Goal: Task Accomplishment & Management: Use online tool/utility

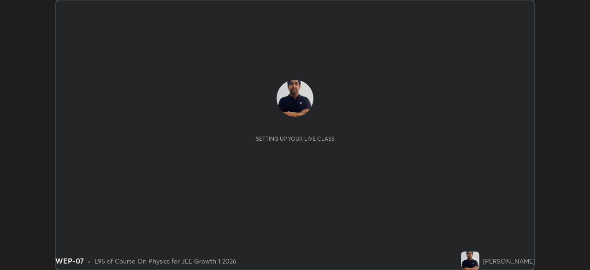
scroll to position [270, 589]
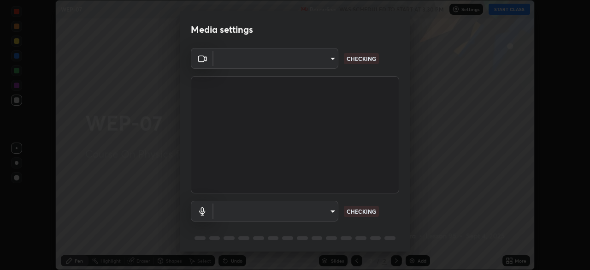
type input "6dd7f26dd43dc758996b1cf006e2949f7a02bee9d132d5f3f41e5eef0e7c266f"
type input "0b0160ef504d69b7311302bd4c7d591407b4c814319dac9a1ab48f999c272d64"
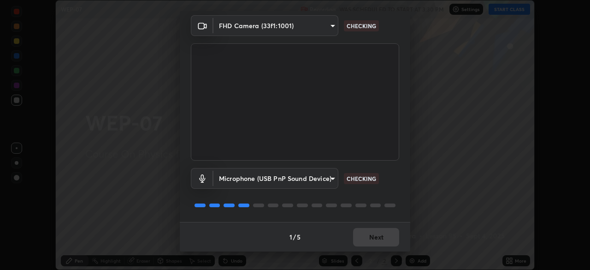
click at [373, 239] on div "1 / 5 Next" at bounding box center [295, 236] width 230 height 29
click at [371, 239] on div "1 / 5 Next" at bounding box center [295, 236] width 230 height 29
click at [376, 240] on div "1 / 5 Next" at bounding box center [295, 236] width 230 height 29
click at [377, 239] on div "1 / 5 Next" at bounding box center [295, 236] width 230 height 29
click at [378, 241] on div "1 / 5 Next" at bounding box center [295, 236] width 230 height 29
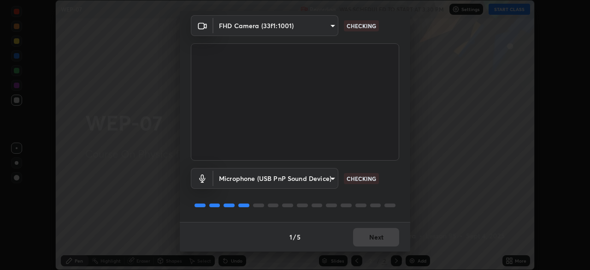
click at [381, 242] on div "1 / 5 Next" at bounding box center [295, 236] width 230 height 29
click at [384, 240] on div "1 / 5 Next" at bounding box center [295, 236] width 230 height 29
click at [387, 238] on div "1 / 5 Next" at bounding box center [295, 236] width 230 height 29
click at [388, 240] on div "1 / 5 Next" at bounding box center [295, 236] width 230 height 29
click at [380, 238] on div "1 / 5 Next" at bounding box center [295, 236] width 230 height 29
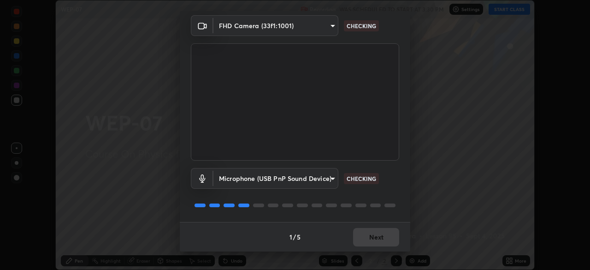
click at [384, 236] on div "1 / 5 Next" at bounding box center [295, 236] width 230 height 29
click at [374, 236] on div "1 / 5 Next" at bounding box center [295, 236] width 230 height 29
click at [371, 241] on div "1 / 5 Next" at bounding box center [295, 236] width 230 height 29
click at [367, 231] on div "1 / 5 Next" at bounding box center [295, 236] width 230 height 29
click at [370, 240] on div "1 / 5 Next" at bounding box center [295, 236] width 230 height 29
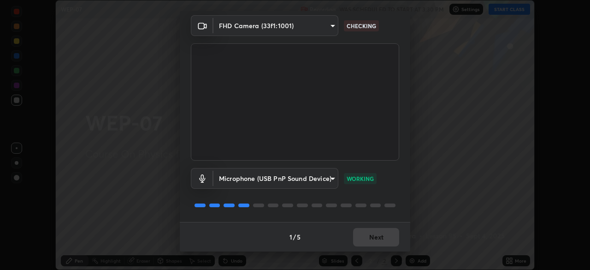
click at [372, 240] on div "1 / 5 Next" at bounding box center [295, 236] width 230 height 29
click at [375, 241] on div "1 / 5 Next" at bounding box center [295, 236] width 230 height 29
click at [376, 239] on div "1 / 5 Next" at bounding box center [295, 236] width 230 height 29
click at [377, 242] on button "Next" at bounding box center [376, 237] width 46 height 18
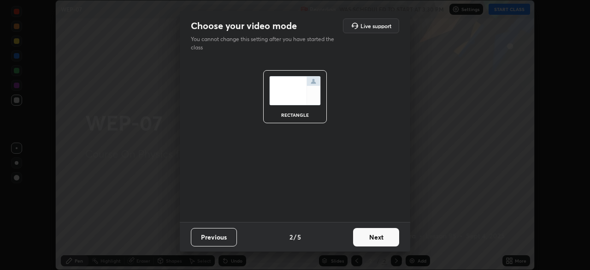
scroll to position [0, 0]
click at [376, 239] on button "Next" at bounding box center [376, 237] width 46 height 18
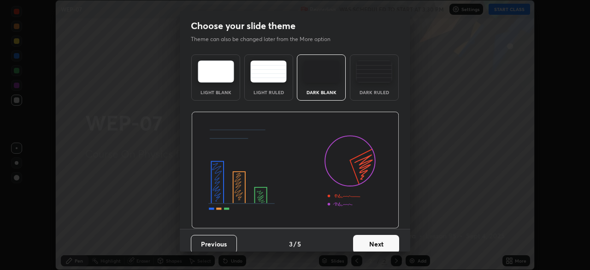
click at [371, 244] on button "Next" at bounding box center [376, 244] width 46 height 18
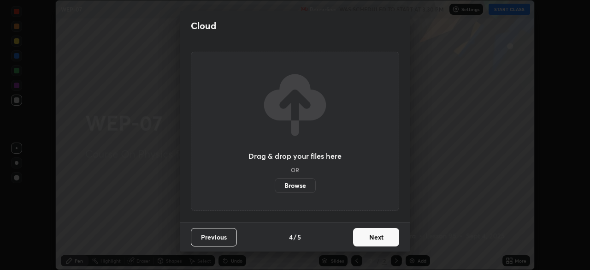
click at [371, 244] on button "Next" at bounding box center [376, 237] width 46 height 18
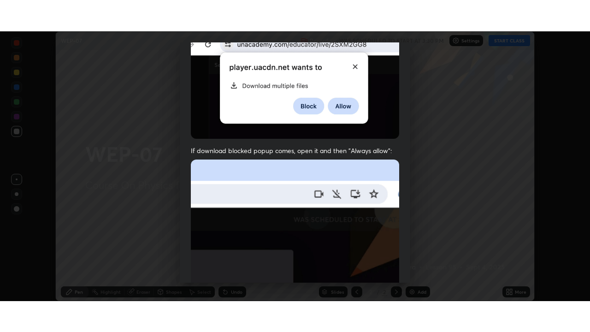
scroll to position [221, 0]
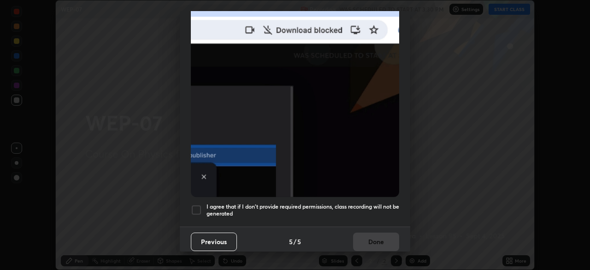
click at [200, 206] on div at bounding box center [196, 209] width 11 height 11
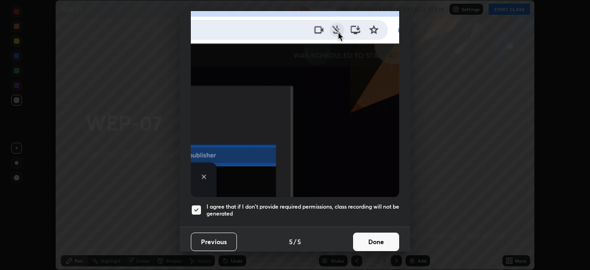
click at [365, 241] on button "Done" at bounding box center [376, 241] width 46 height 18
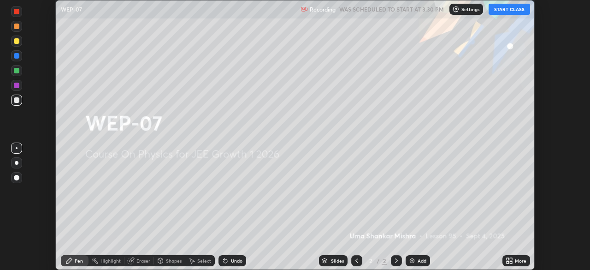
click at [504, 7] on button "START CLASS" at bounding box center [509, 9] width 41 height 11
click at [507, 263] on icon at bounding box center [508, 262] width 2 height 2
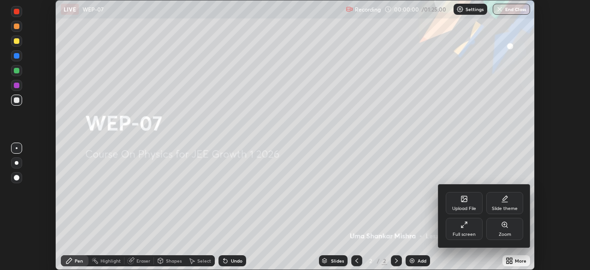
click at [461, 233] on div "Full screen" at bounding box center [464, 234] width 23 height 5
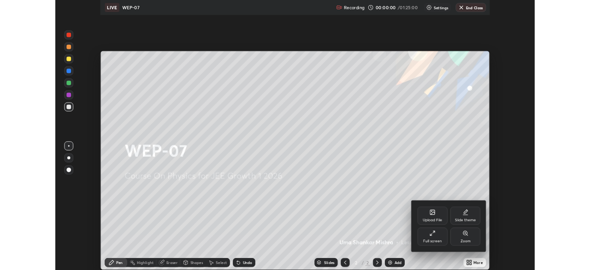
scroll to position [332, 590]
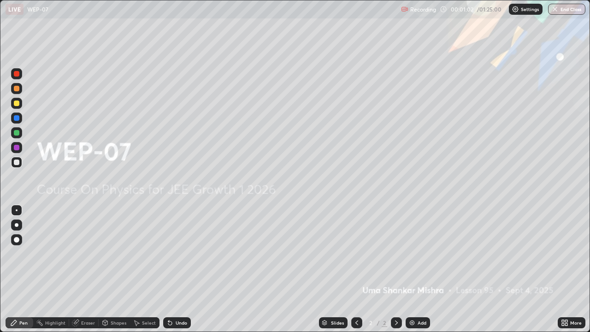
click at [414, 269] on div "Add" at bounding box center [418, 322] width 24 height 11
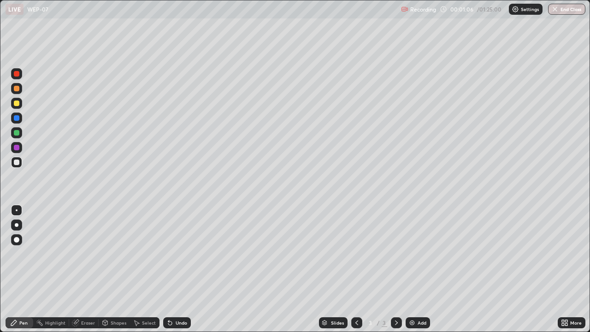
click at [19, 163] on div at bounding box center [17, 162] width 6 height 6
click at [18, 149] on div at bounding box center [17, 148] width 6 height 6
click at [17, 163] on div at bounding box center [17, 162] width 6 height 6
click at [17, 105] on div at bounding box center [17, 103] width 6 height 6
click at [18, 163] on div at bounding box center [17, 162] width 6 height 6
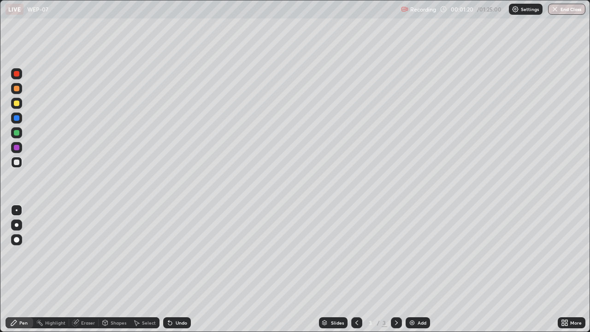
click at [17, 78] on div at bounding box center [16, 73] width 11 height 11
click at [24, 269] on div "Pen" at bounding box center [23, 322] width 8 height 5
click at [17, 162] on div at bounding box center [17, 162] width 6 height 6
click at [16, 77] on div at bounding box center [16, 73] width 11 height 11
click at [16, 164] on div at bounding box center [17, 162] width 6 height 6
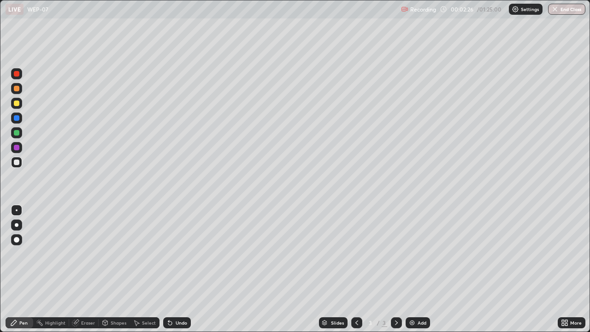
click at [20, 269] on div "Pen" at bounding box center [23, 322] width 8 height 5
click at [17, 163] on div at bounding box center [17, 162] width 6 height 6
click at [16, 93] on div at bounding box center [16, 88] width 11 height 11
click at [19, 77] on div at bounding box center [16, 73] width 11 height 11
click at [17, 74] on div at bounding box center [17, 74] width 6 height 6
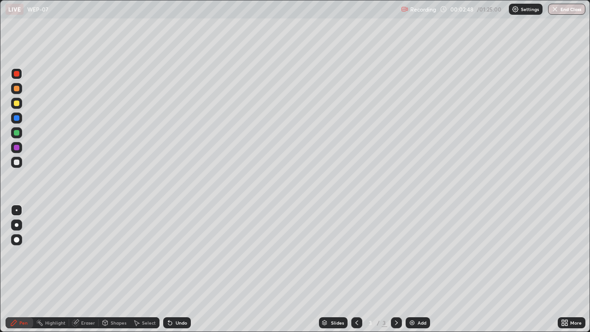
click at [169, 269] on icon at bounding box center [170, 323] width 4 height 4
click at [167, 269] on div "Undo" at bounding box center [177, 322] width 28 height 11
click at [18, 75] on div at bounding box center [17, 74] width 6 height 6
click at [17, 165] on div at bounding box center [17, 162] width 6 height 6
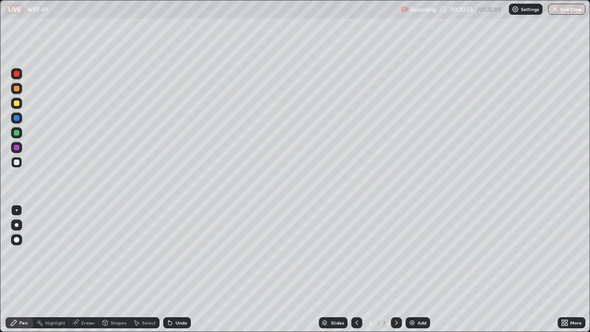
click at [17, 73] on div at bounding box center [17, 74] width 6 height 6
click at [17, 74] on div at bounding box center [17, 74] width 6 height 6
click at [16, 166] on div at bounding box center [16, 162] width 11 height 11
click at [17, 75] on div at bounding box center [17, 74] width 6 height 6
click at [17, 164] on div at bounding box center [17, 162] width 6 height 6
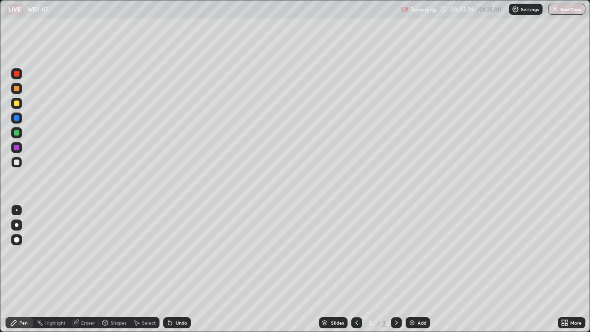
click at [17, 74] on div at bounding box center [17, 74] width 6 height 6
click at [19, 164] on div at bounding box center [17, 162] width 6 height 6
click at [18, 104] on div at bounding box center [17, 103] width 6 height 6
click at [15, 106] on div at bounding box center [17, 103] width 6 height 6
click at [17, 133] on div at bounding box center [17, 133] width 6 height 6
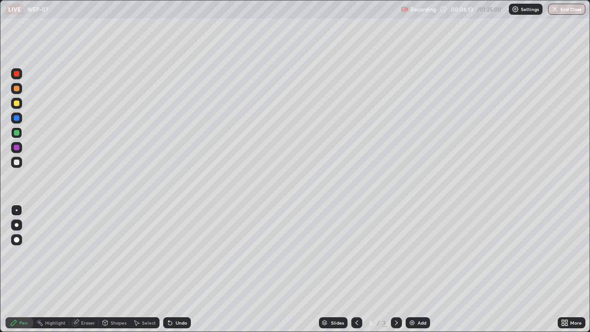
click at [16, 106] on div at bounding box center [17, 103] width 6 height 6
click at [17, 118] on div at bounding box center [17, 118] width 6 height 6
click at [17, 89] on div at bounding box center [17, 89] width 6 height 6
click at [18, 163] on div at bounding box center [17, 162] width 6 height 6
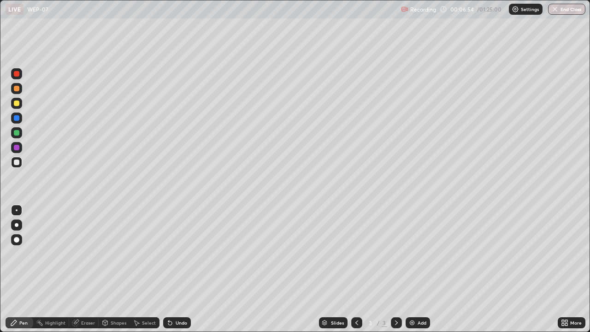
click at [18, 75] on div at bounding box center [17, 74] width 6 height 6
click at [17, 164] on div at bounding box center [17, 162] width 6 height 6
click at [17, 105] on div at bounding box center [17, 103] width 6 height 6
click at [16, 104] on div at bounding box center [17, 103] width 6 height 6
click at [17, 133] on div at bounding box center [17, 133] width 6 height 6
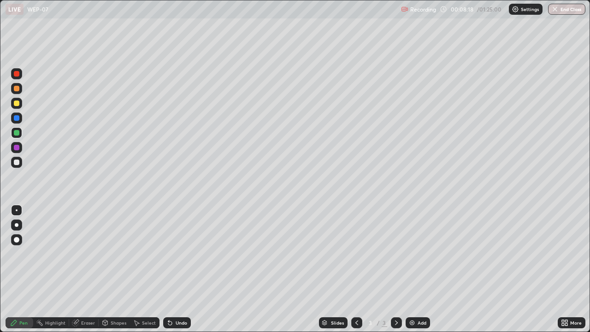
click at [89, 269] on div "Eraser" at bounding box center [88, 322] width 14 height 5
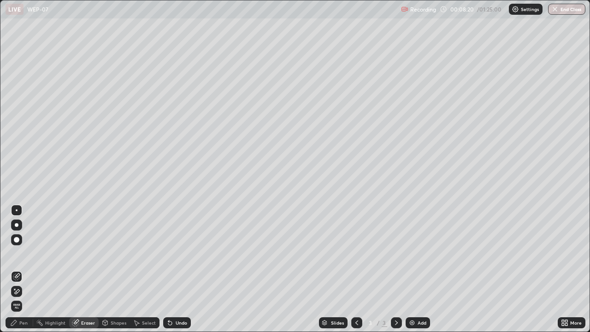
click at [24, 269] on div "Pen" at bounding box center [20, 322] width 28 height 11
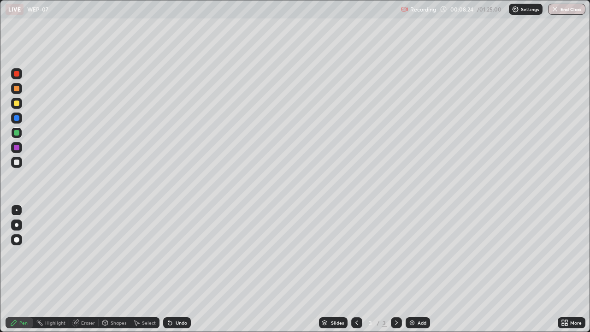
click at [88, 269] on div "Eraser" at bounding box center [83, 322] width 29 height 11
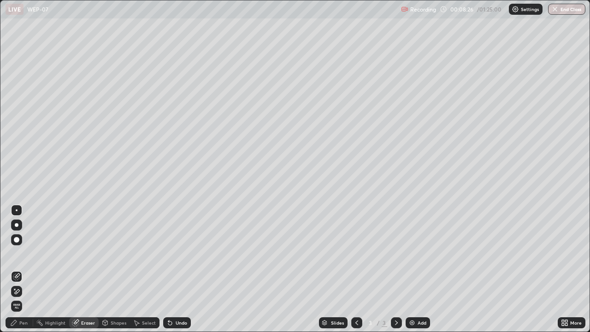
click at [20, 269] on div "Pen" at bounding box center [23, 322] width 8 height 5
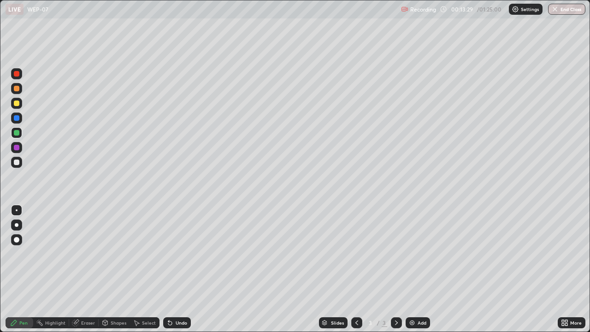
click at [407, 269] on div "Add" at bounding box center [418, 322] width 24 height 11
click at [15, 163] on div at bounding box center [17, 162] width 6 height 6
click at [17, 74] on div at bounding box center [17, 74] width 6 height 6
click at [16, 167] on div at bounding box center [16, 162] width 11 height 11
click at [17, 74] on div at bounding box center [17, 74] width 6 height 6
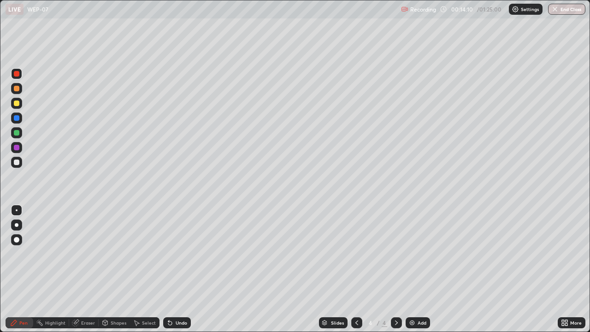
click at [14, 166] on div at bounding box center [16, 162] width 11 height 11
click at [16, 138] on div at bounding box center [16, 132] width 11 height 11
click at [18, 165] on div at bounding box center [17, 162] width 6 height 6
click at [17, 135] on div at bounding box center [17, 133] width 6 height 6
click at [17, 107] on div at bounding box center [16, 103] width 11 height 11
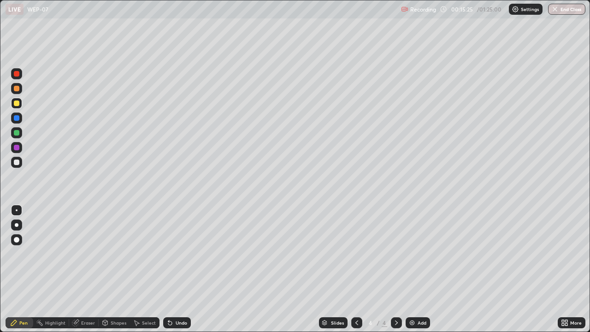
click at [17, 165] on div at bounding box center [17, 162] width 6 height 6
click at [19, 152] on div at bounding box center [16, 147] width 11 height 11
click at [16, 163] on div at bounding box center [17, 162] width 6 height 6
click at [16, 161] on div at bounding box center [17, 162] width 6 height 6
click at [18, 105] on div at bounding box center [17, 103] width 6 height 6
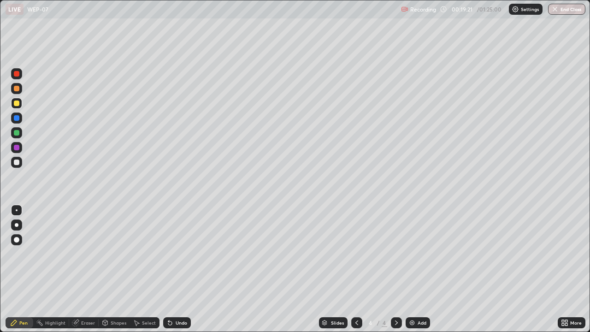
click at [16, 166] on div at bounding box center [16, 162] width 11 height 11
click at [18, 167] on div at bounding box center [16, 162] width 11 height 11
click at [396, 269] on icon at bounding box center [396, 322] width 3 height 5
click at [413, 269] on img at bounding box center [411, 322] width 7 height 7
click at [16, 164] on div at bounding box center [17, 162] width 6 height 6
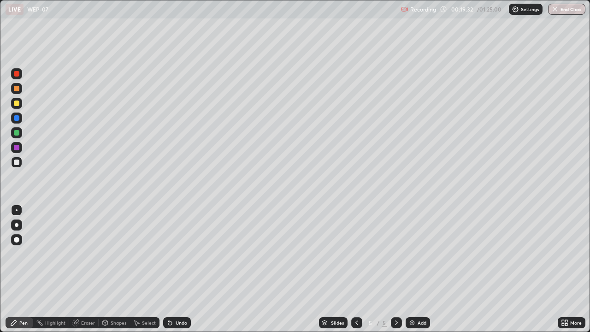
click at [18, 78] on div at bounding box center [16, 73] width 11 height 11
click at [171, 269] on div "Undo" at bounding box center [177, 322] width 28 height 11
click at [178, 269] on div "Undo" at bounding box center [182, 322] width 12 height 5
click at [17, 163] on div at bounding box center [17, 162] width 6 height 6
click at [16, 76] on div at bounding box center [17, 74] width 6 height 6
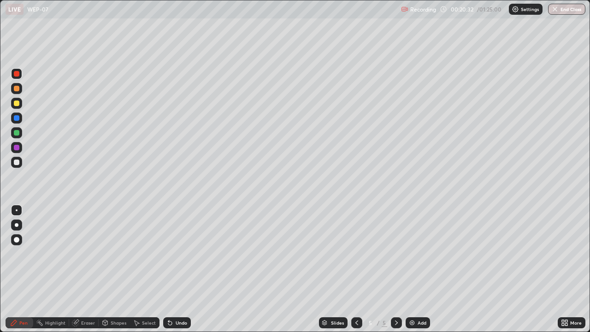
click at [17, 104] on div at bounding box center [17, 103] width 6 height 6
click at [15, 161] on div at bounding box center [17, 162] width 6 height 6
click at [17, 163] on div at bounding box center [17, 162] width 6 height 6
click at [15, 103] on div at bounding box center [17, 103] width 6 height 6
click at [17, 163] on div at bounding box center [17, 162] width 6 height 6
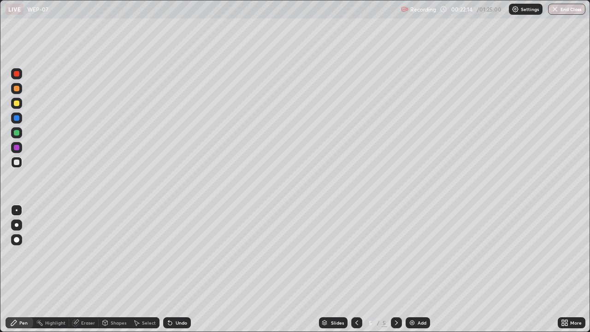
click at [17, 77] on div at bounding box center [16, 73] width 11 height 11
click at [17, 147] on div at bounding box center [17, 148] width 6 height 6
click at [18, 165] on div at bounding box center [16, 162] width 11 height 11
click at [17, 165] on div at bounding box center [17, 162] width 6 height 6
click at [80, 269] on div "Eraser" at bounding box center [83, 322] width 29 height 11
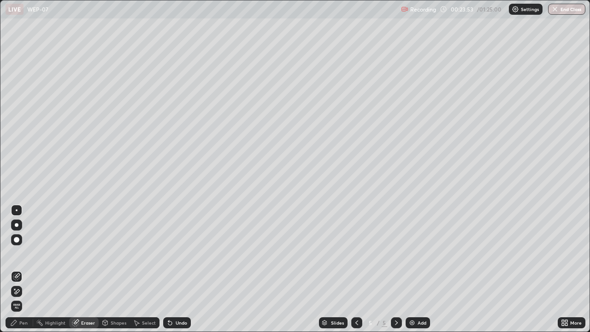
click at [15, 269] on icon at bounding box center [13, 322] width 7 height 7
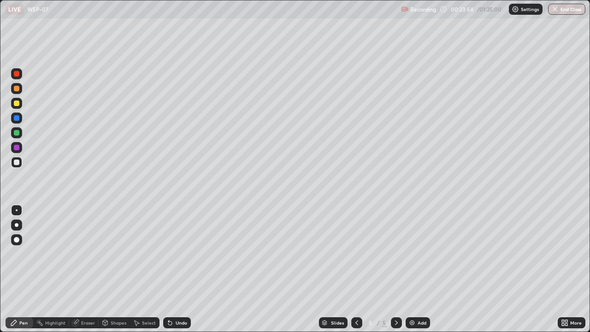
click at [15, 103] on div at bounding box center [17, 103] width 6 height 6
click at [19, 133] on div at bounding box center [17, 133] width 6 height 6
click at [17, 162] on div at bounding box center [17, 162] width 6 height 6
click at [18, 164] on div at bounding box center [17, 162] width 6 height 6
click at [17, 122] on div at bounding box center [16, 117] width 11 height 11
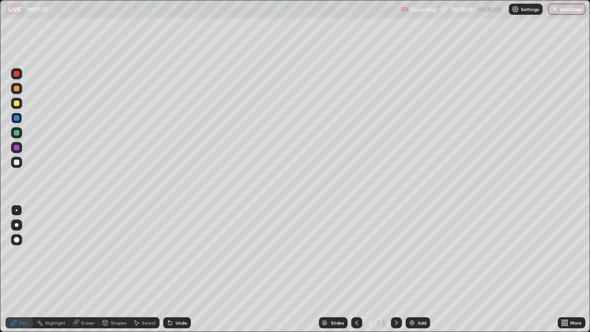
click at [17, 105] on div at bounding box center [17, 103] width 6 height 6
click at [17, 76] on div at bounding box center [17, 74] width 6 height 6
click at [17, 165] on div at bounding box center [16, 162] width 11 height 11
click at [17, 103] on div at bounding box center [17, 103] width 6 height 6
click at [15, 166] on div at bounding box center [16, 162] width 11 height 11
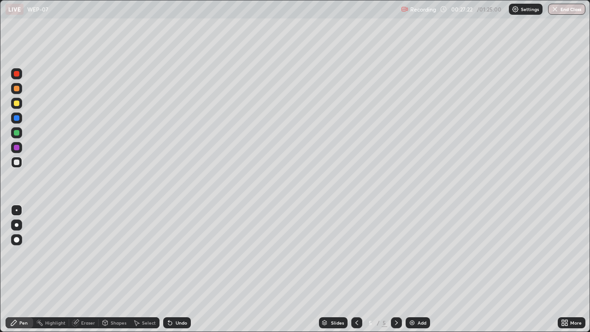
click at [17, 162] on div at bounding box center [17, 162] width 6 height 6
click at [18, 165] on div at bounding box center [16, 162] width 11 height 11
click at [17, 104] on div at bounding box center [17, 103] width 6 height 6
click at [14, 162] on div at bounding box center [17, 162] width 6 height 6
click at [15, 167] on div at bounding box center [16, 162] width 11 height 11
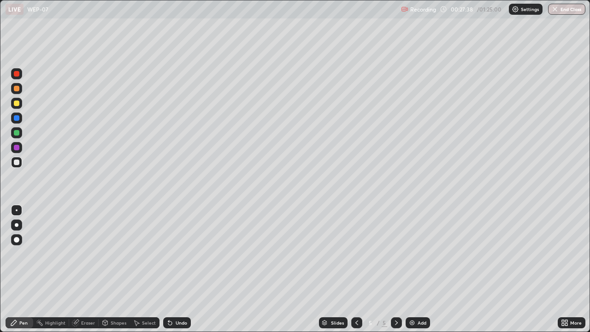
click at [17, 104] on div at bounding box center [17, 103] width 6 height 6
click at [18, 167] on div at bounding box center [16, 162] width 11 height 11
click at [13, 165] on div at bounding box center [16, 162] width 11 height 11
click at [14, 165] on div at bounding box center [17, 162] width 6 height 6
click at [16, 164] on div at bounding box center [17, 162] width 6 height 6
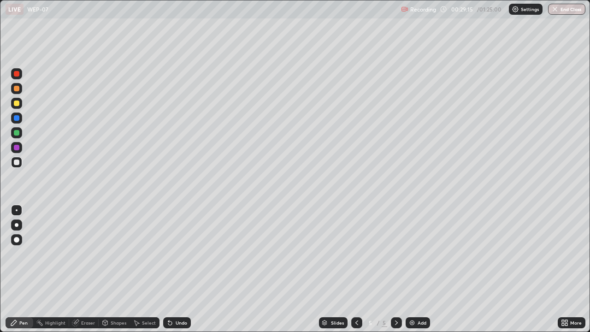
click at [15, 163] on div at bounding box center [17, 162] width 6 height 6
click at [17, 104] on div at bounding box center [17, 103] width 6 height 6
click at [15, 149] on div at bounding box center [17, 148] width 6 height 6
click at [19, 162] on div at bounding box center [17, 162] width 6 height 6
click at [113, 269] on div "Shapes" at bounding box center [114, 322] width 31 height 11
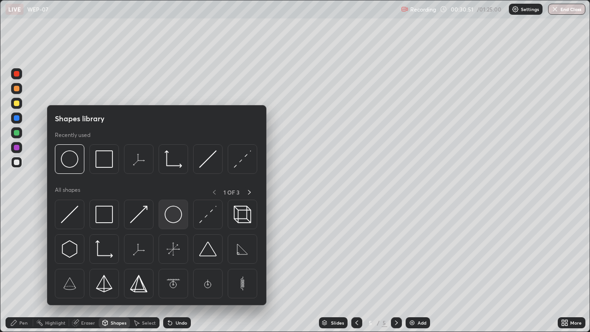
click at [168, 223] on img at bounding box center [174, 215] width 18 height 18
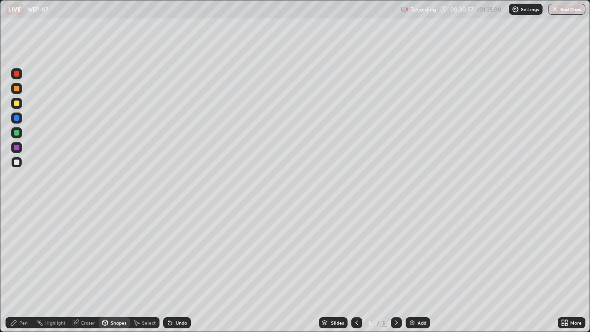
click at [17, 107] on div at bounding box center [16, 103] width 11 height 11
click at [168, 269] on icon at bounding box center [170, 323] width 4 height 4
click at [16, 149] on div at bounding box center [17, 148] width 6 height 6
click at [17, 103] on div at bounding box center [17, 103] width 6 height 6
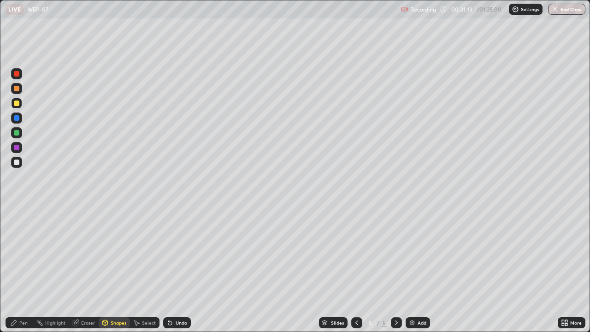
click at [176, 269] on div "Undo" at bounding box center [182, 322] width 12 height 5
click at [14, 269] on icon at bounding box center [13, 322] width 7 height 7
click at [16, 148] on div at bounding box center [17, 148] width 6 height 6
click at [18, 161] on div at bounding box center [17, 162] width 6 height 6
click at [166, 269] on div "Undo" at bounding box center [177, 322] width 28 height 11
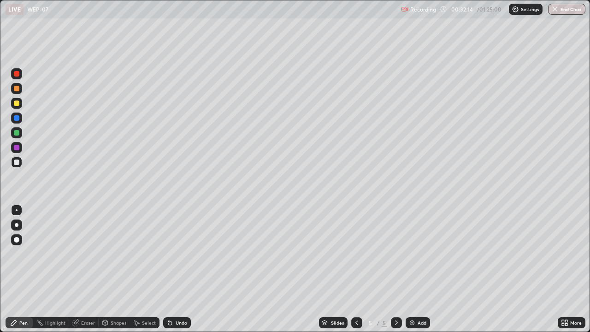
click at [169, 269] on icon at bounding box center [170, 323] width 4 height 4
click at [168, 269] on icon at bounding box center [170, 323] width 4 height 4
click at [16, 163] on div at bounding box center [17, 162] width 6 height 6
click at [16, 149] on div at bounding box center [17, 148] width 6 height 6
click at [15, 151] on div at bounding box center [16, 147] width 11 height 11
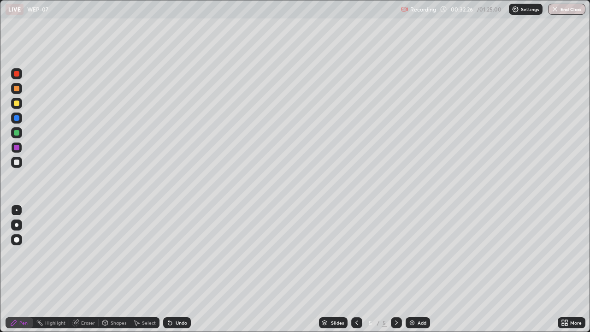
click at [17, 149] on div at bounding box center [17, 148] width 6 height 6
click at [18, 164] on div at bounding box center [17, 162] width 6 height 6
click at [17, 149] on div at bounding box center [17, 148] width 6 height 6
click at [81, 269] on div "Eraser" at bounding box center [88, 322] width 14 height 5
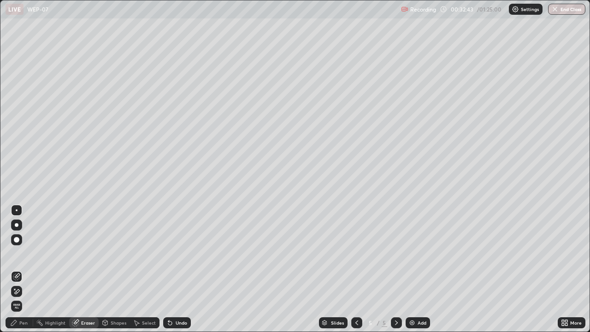
click at [24, 269] on div "Pen" at bounding box center [23, 322] width 8 height 5
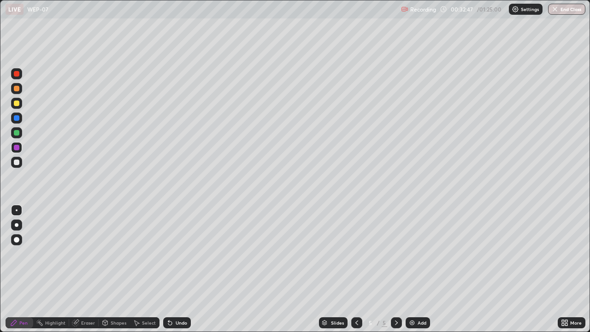
click at [17, 163] on div at bounding box center [17, 162] width 6 height 6
click at [16, 104] on div at bounding box center [17, 103] width 6 height 6
click at [16, 134] on div at bounding box center [17, 133] width 6 height 6
click at [16, 164] on div at bounding box center [17, 162] width 6 height 6
click at [17, 148] on div at bounding box center [17, 148] width 6 height 6
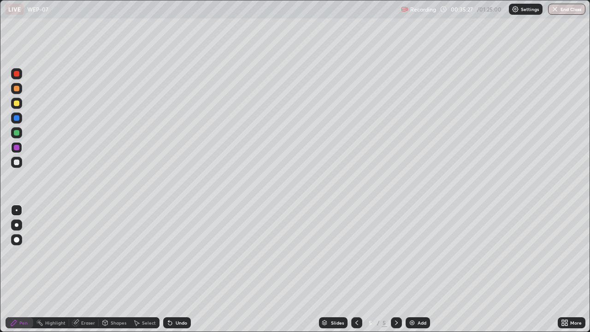
click at [17, 166] on div at bounding box center [16, 162] width 11 height 11
click at [17, 123] on div at bounding box center [16, 117] width 11 height 11
click at [18, 163] on div at bounding box center [17, 162] width 6 height 6
click at [18, 148] on div at bounding box center [17, 148] width 6 height 6
click at [412, 269] on img at bounding box center [411, 322] width 7 height 7
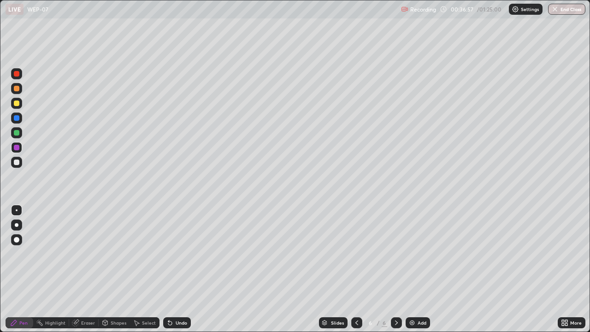
click at [19, 166] on div at bounding box center [16, 162] width 11 height 11
click at [15, 73] on div at bounding box center [17, 74] width 6 height 6
click at [84, 269] on div "Eraser" at bounding box center [83, 322] width 29 height 11
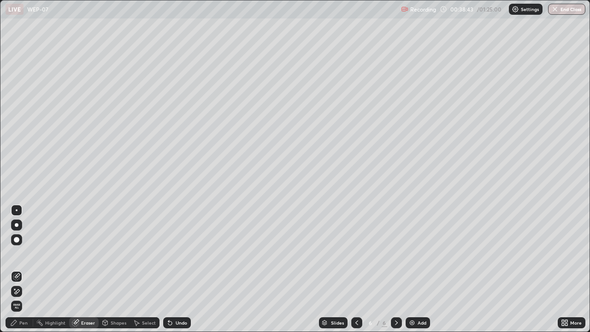
click at [26, 269] on div "Pen" at bounding box center [20, 322] width 28 height 11
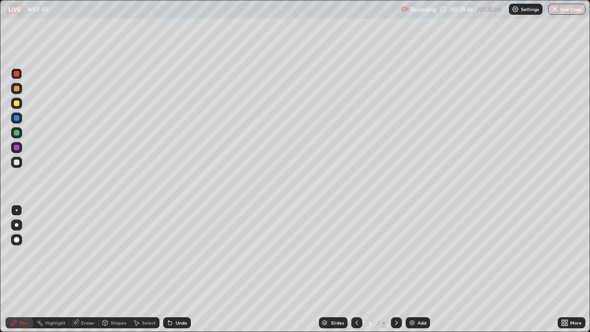
click at [83, 269] on div "Eraser" at bounding box center [83, 322] width 29 height 11
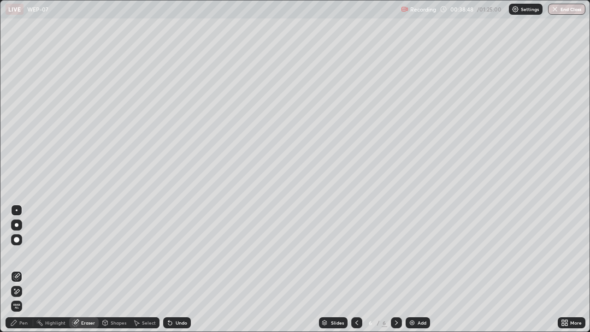
click at [17, 269] on div "Pen" at bounding box center [20, 322] width 28 height 11
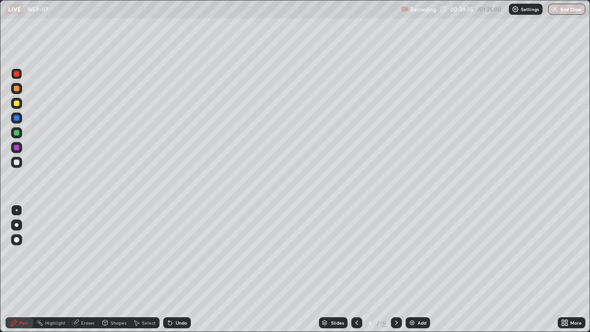
click at [17, 163] on div at bounding box center [17, 162] width 6 height 6
click at [82, 269] on div "Eraser" at bounding box center [83, 322] width 29 height 11
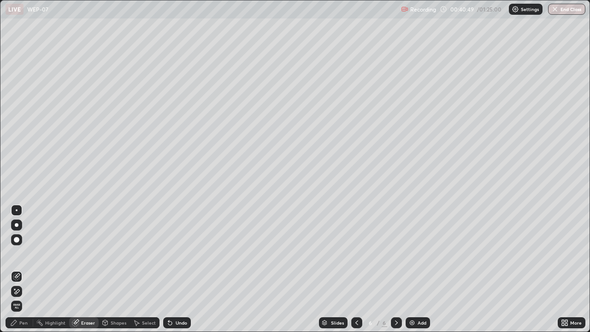
click at [22, 269] on div "Pen" at bounding box center [20, 322] width 28 height 11
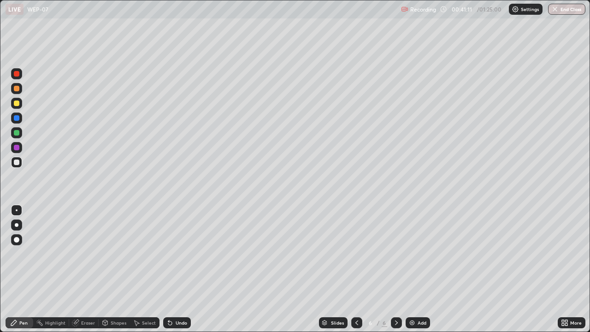
click at [17, 150] on div at bounding box center [17, 148] width 6 height 6
click at [17, 134] on div at bounding box center [17, 133] width 6 height 6
click at [356, 269] on icon at bounding box center [356, 322] width 7 height 7
click at [395, 269] on icon at bounding box center [396, 322] width 7 height 7
click at [354, 269] on icon at bounding box center [356, 322] width 7 height 7
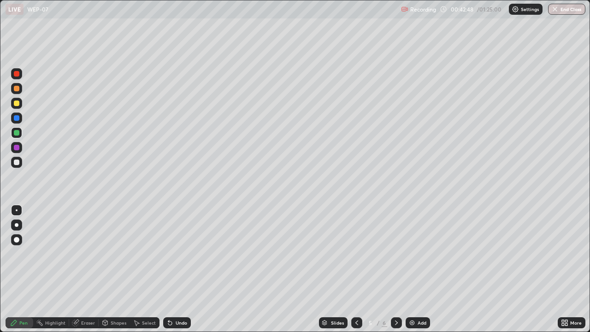
click at [357, 269] on icon at bounding box center [356, 322] width 7 height 7
click at [396, 269] on icon at bounding box center [396, 322] width 7 height 7
click at [395, 269] on icon at bounding box center [396, 322] width 7 height 7
click at [413, 269] on img at bounding box center [411, 322] width 7 height 7
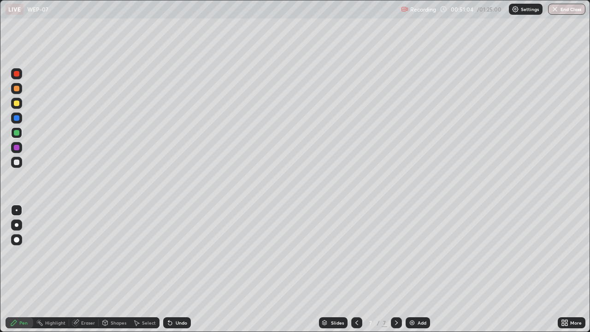
click at [353, 269] on div at bounding box center [356, 322] width 11 height 11
click at [393, 269] on icon at bounding box center [396, 322] width 7 height 7
click at [16, 77] on div at bounding box center [16, 73] width 11 height 11
click at [84, 269] on div "Eraser" at bounding box center [88, 322] width 14 height 5
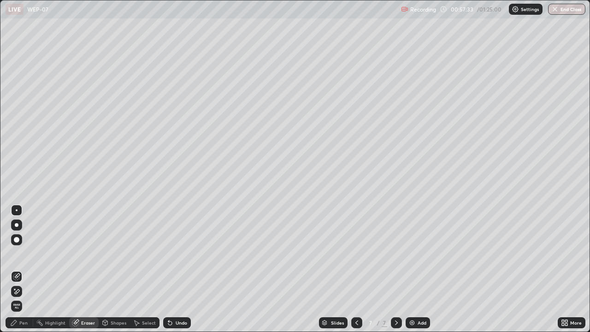
click at [22, 269] on div "Pen" at bounding box center [20, 322] width 28 height 11
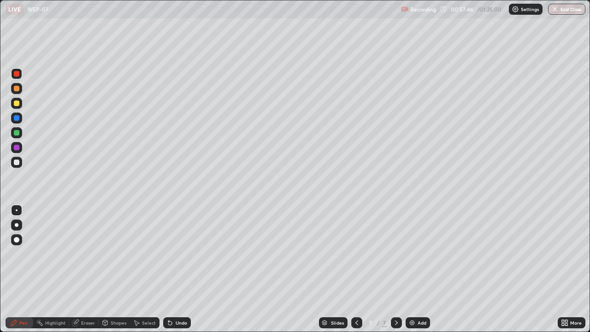
click at [18, 105] on div at bounding box center [17, 103] width 6 height 6
click at [17, 163] on div at bounding box center [17, 162] width 6 height 6
click at [80, 269] on div "Eraser" at bounding box center [83, 322] width 29 height 11
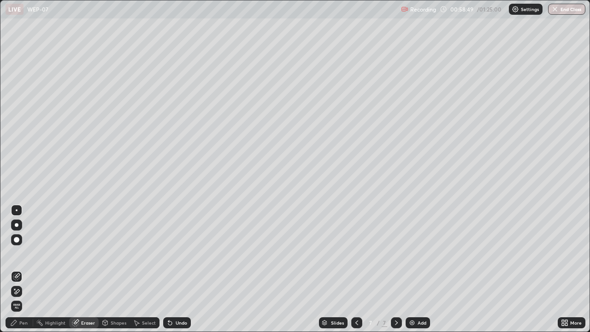
click at [27, 269] on div "Pen" at bounding box center [20, 322] width 28 height 11
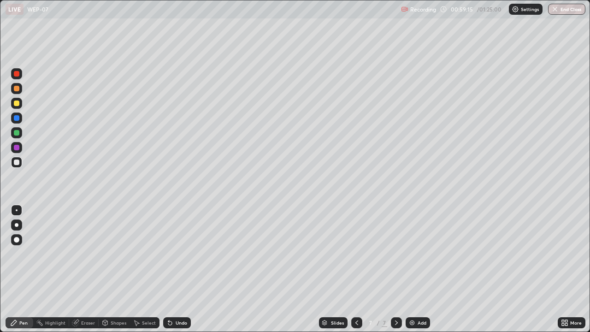
click at [16, 148] on div at bounding box center [17, 148] width 6 height 6
click at [81, 269] on div "Eraser" at bounding box center [83, 322] width 29 height 11
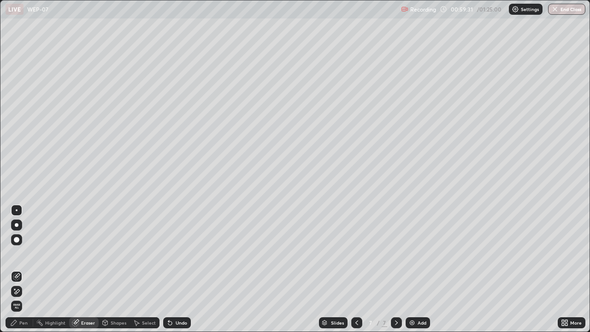
click at [20, 269] on div "Pen" at bounding box center [20, 322] width 28 height 11
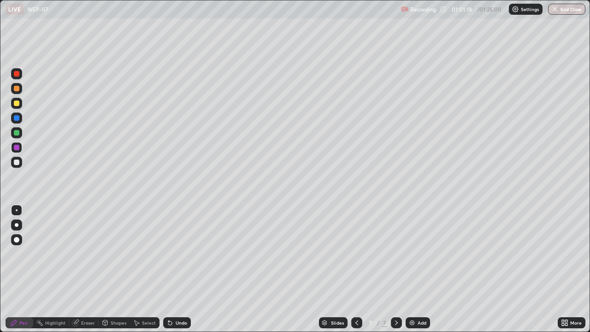
click at [88, 269] on div "Eraser" at bounding box center [88, 322] width 14 height 5
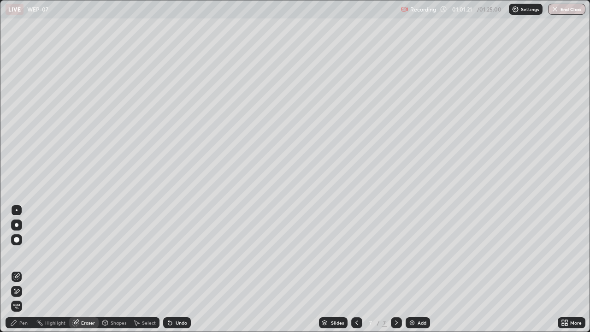
click at [24, 269] on div "Pen" at bounding box center [20, 322] width 28 height 11
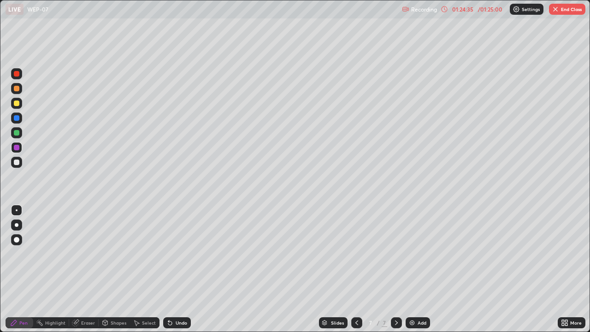
click at [562, 9] on button "End Class" at bounding box center [567, 9] width 36 height 11
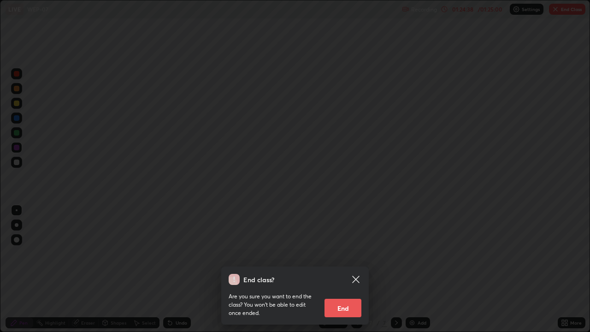
click at [569, 18] on div "End class? Are you sure you want to end the class? You won’t be able to edit on…" at bounding box center [295, 166] width 590 height 332
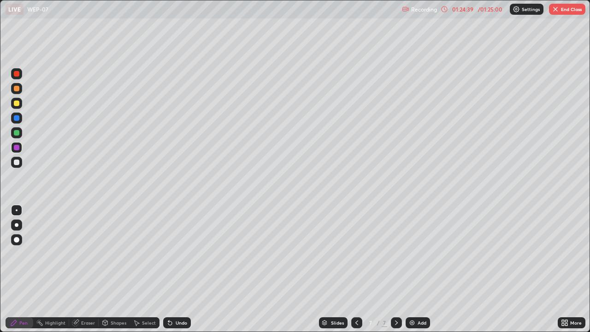
click at [566, 9] on button "End Class" at bounding box center [567, 9] width 36 height 11
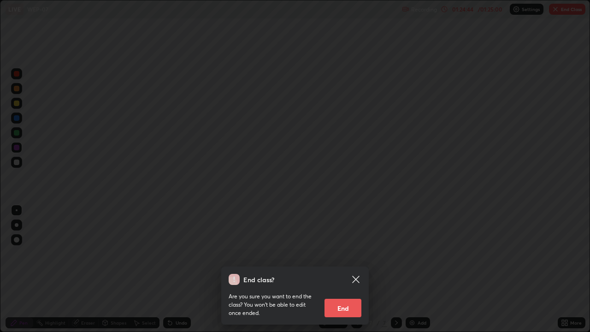
click at [335, 269] on div "Are you sure you want to end the class? You won’t be able to edit once ended. E…" at bounding box center [295, 301] width 133 height 32
click at [343, 269] on button "End" at bounding box center [342, 308] width 37 height 18
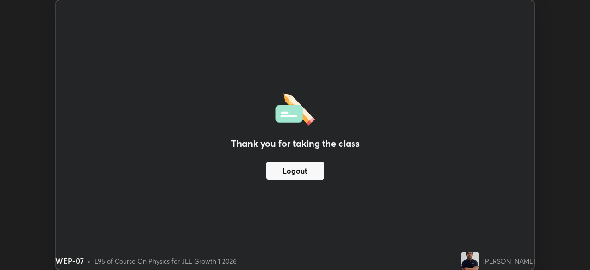
scroll to position [45819, 45499]
